Goal: Transaction & Acquisition: Purchase product/service

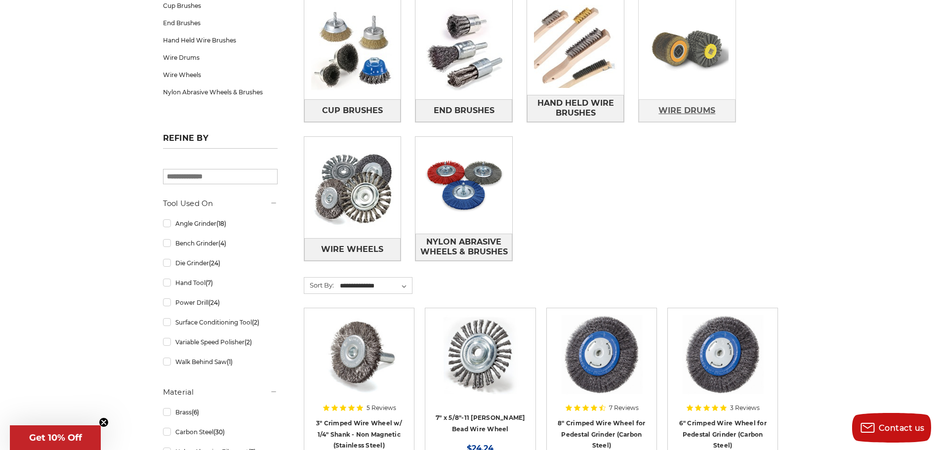
scroll to position [198, 0]
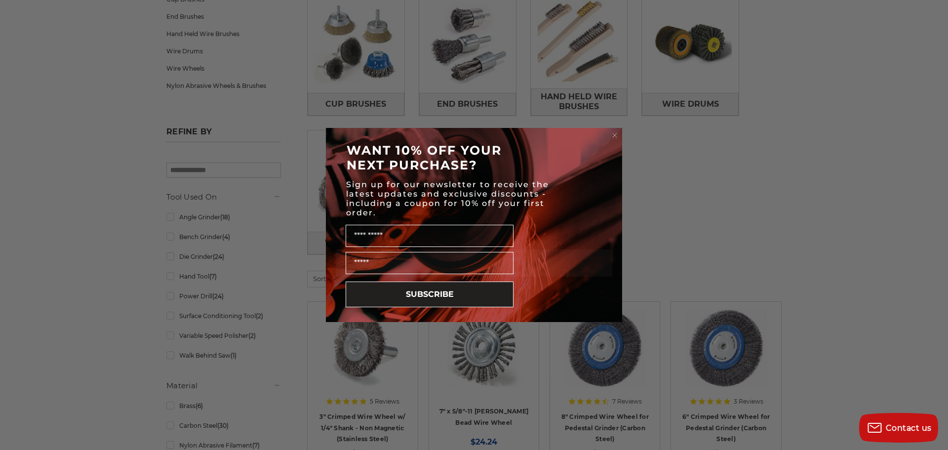
click at [616, 132] on circle "Close dialog" at bounding box center [614, 135] width 9 height 9
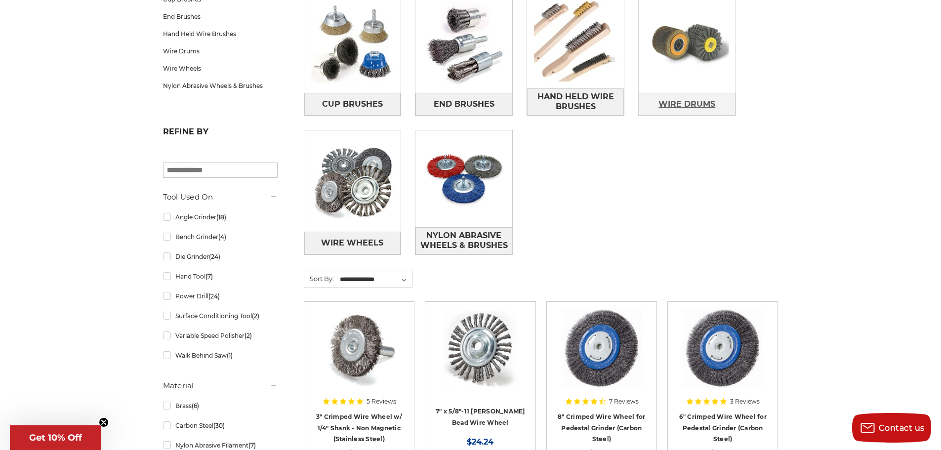
click at [688, 104] on span "Wire Drums" at bounding box center [686, 104] width 57 height 17
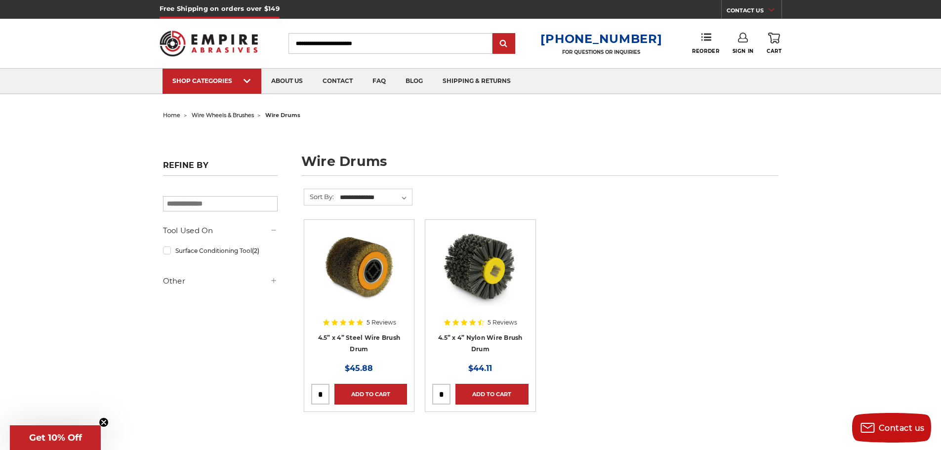
click at [364, 295] on img at bounding box center [358, 266] width 79 height 79
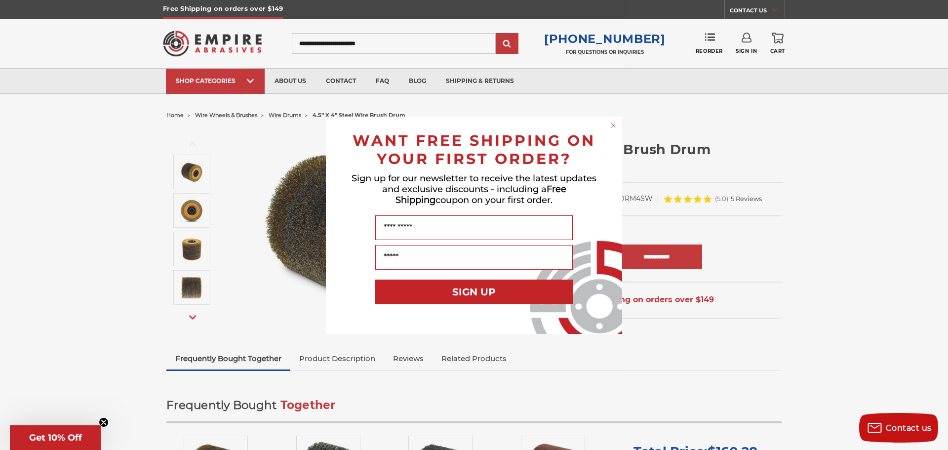
click at [614, 124] on icon "Close dialog" at bounding box center [613, 125] width 4 height 4
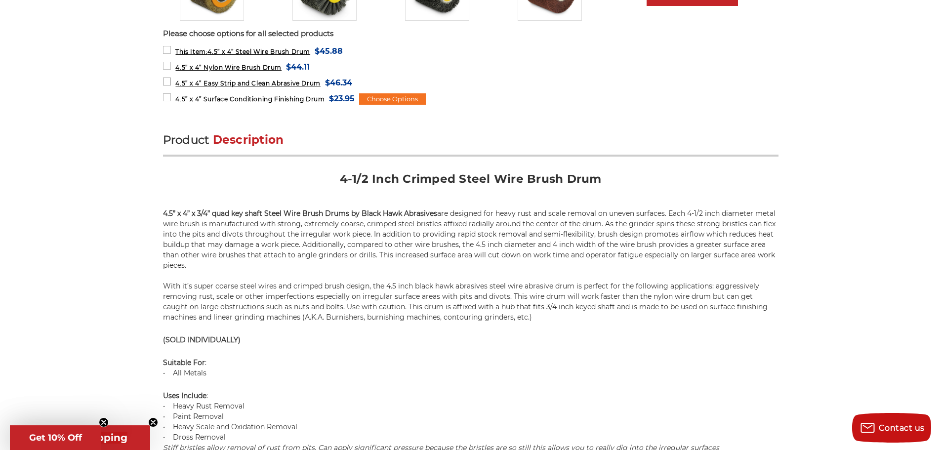
scroll to position [494, 0]
